Goal: Information Seeking & Learning: Learn about a topic

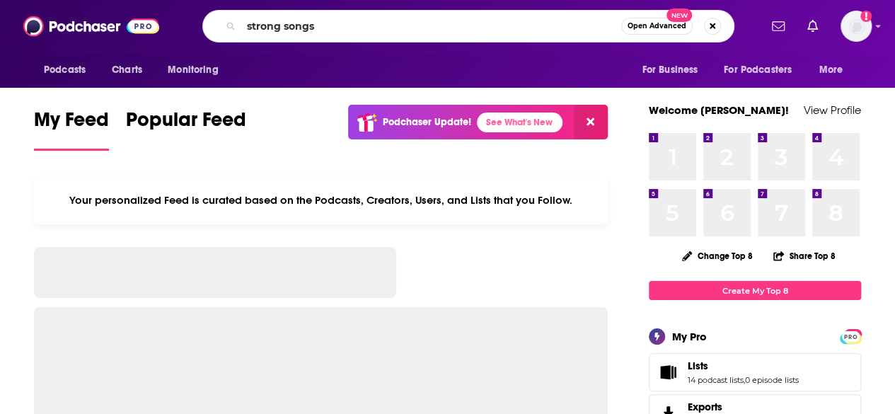
type input "strong songs"
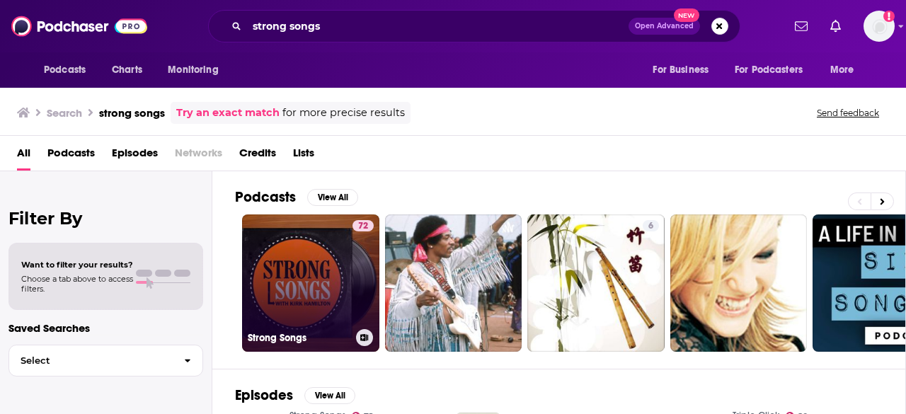
click at [319, 294] on link "72 Strong Songs" at bounding box center [310, 282] width 137 height 137
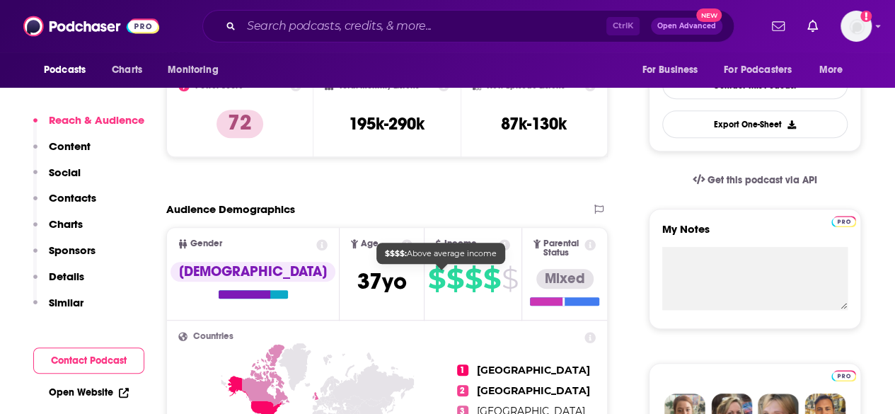
scroll to position [259, 0]
